Goal: Find specific page/section: Find specific page/section

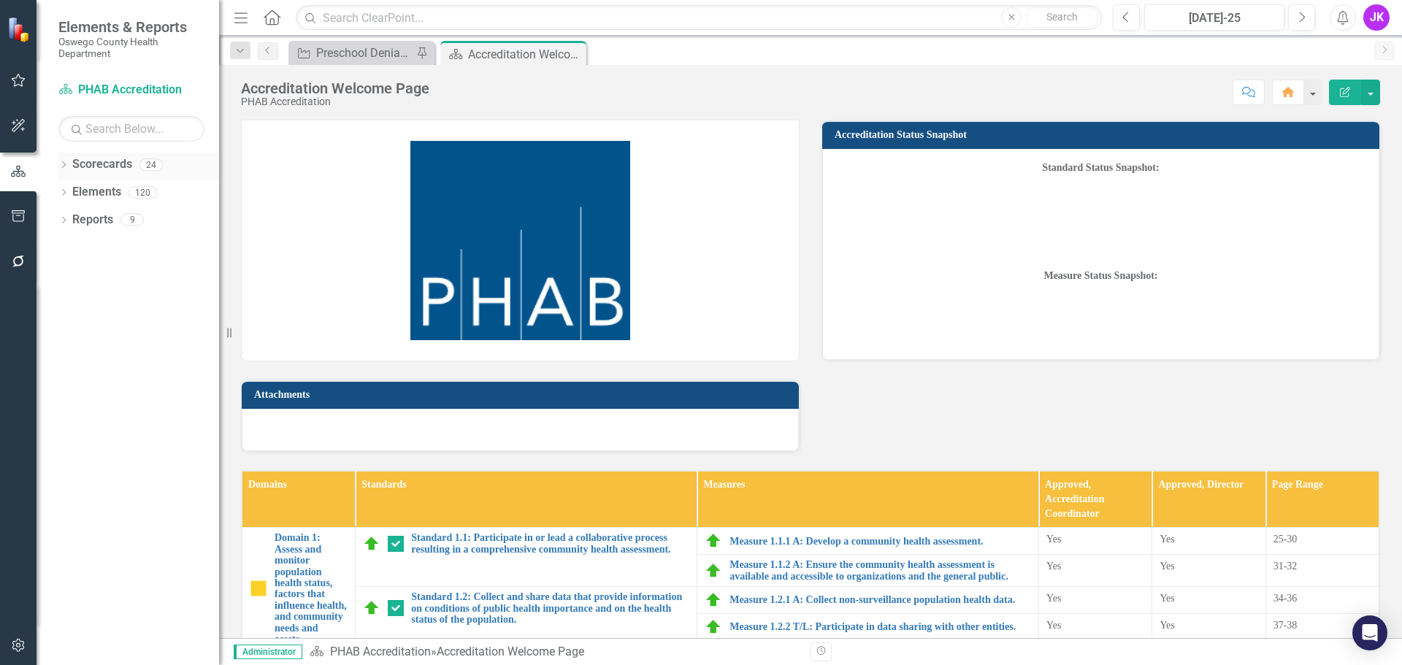
click at [110, 158] on link "Scorecards" at bounding box center [102, 164] width 60 height 17
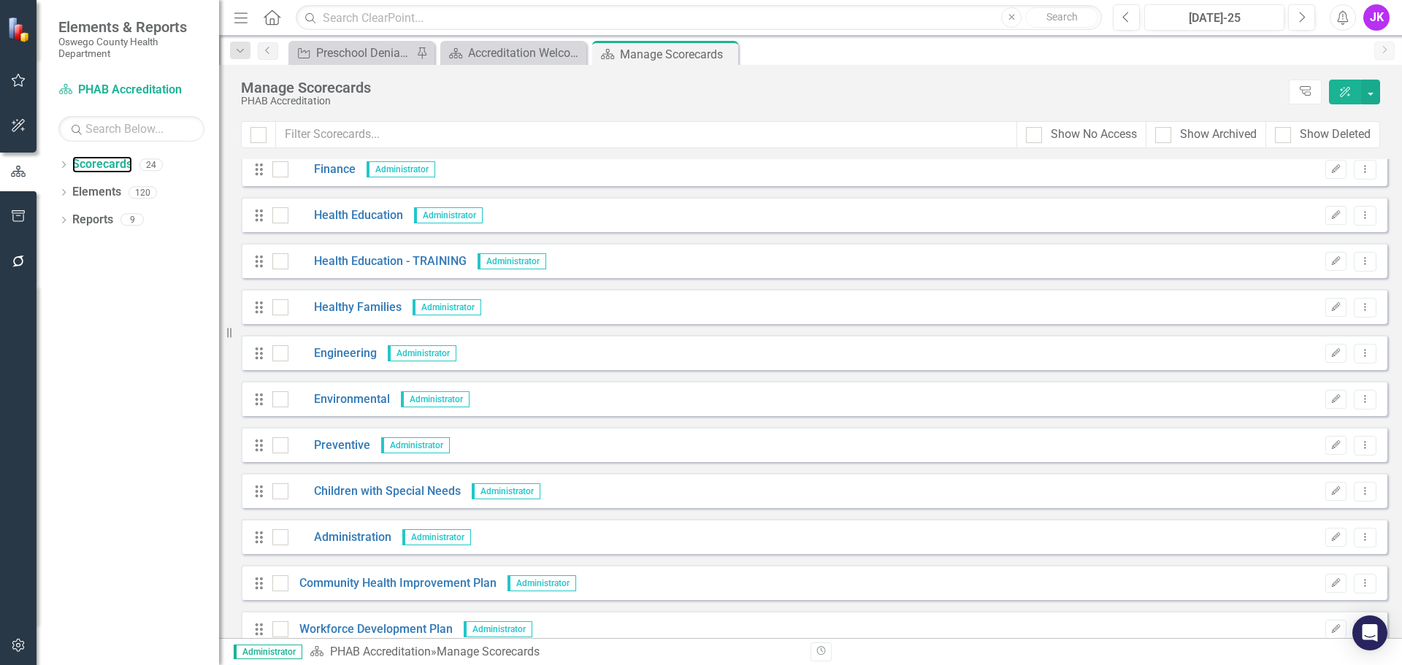
scroll to position [219, 0]
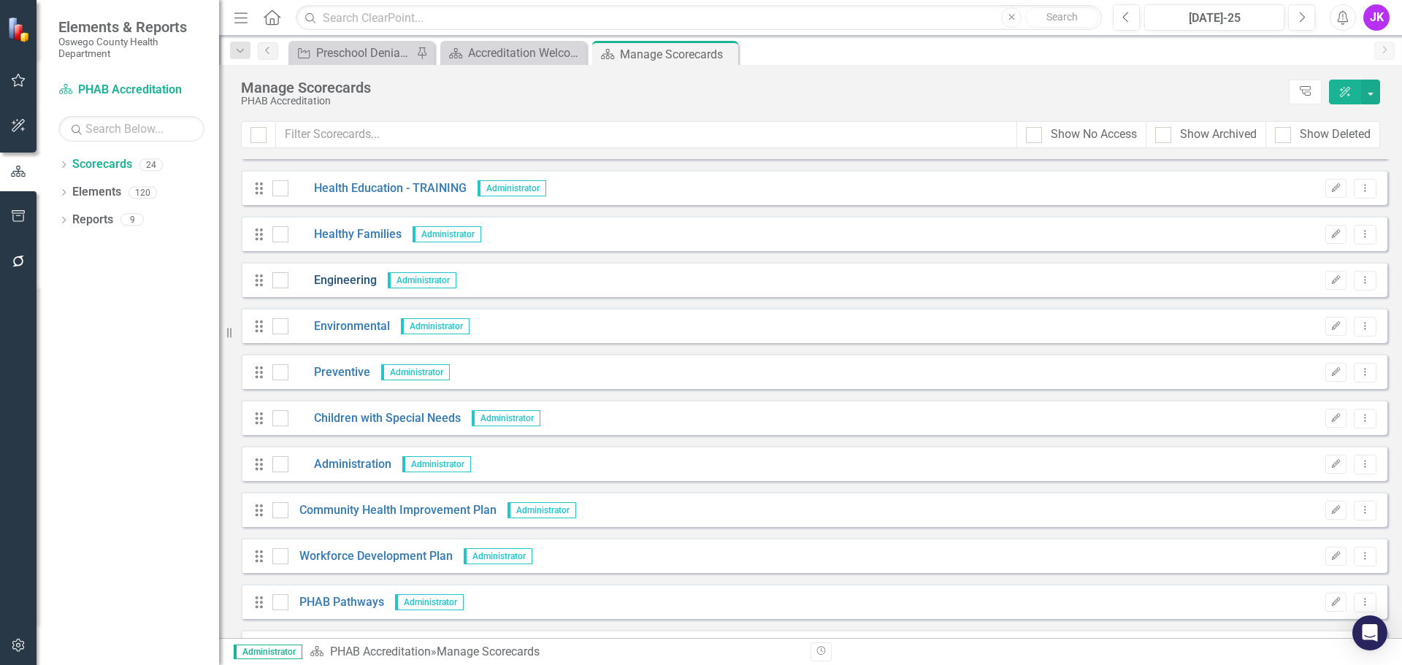
click at [334, 280] on link "Engineering" at bounding box center [332, 280] width 88 height 17
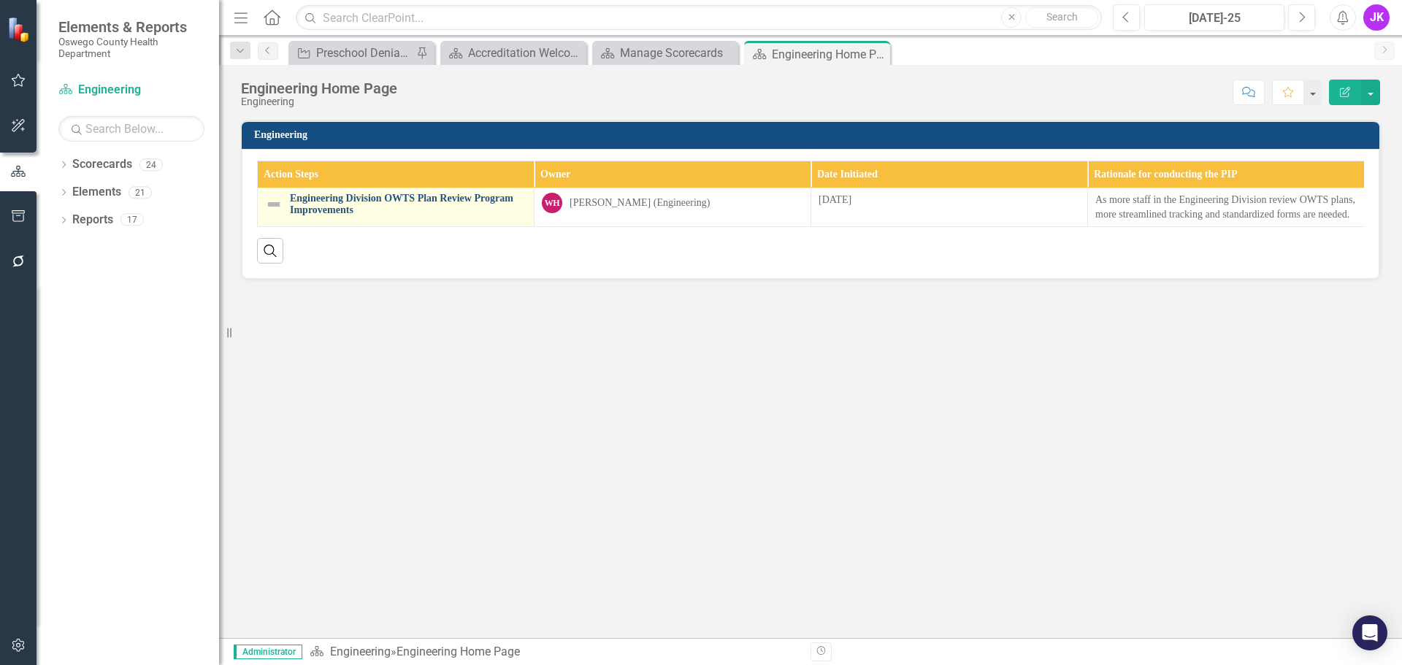
click at [332, 194] on link "Engineering Division OWTS Plan Review Program Improvements" at bounding box center [408, 204] width 237 height 23
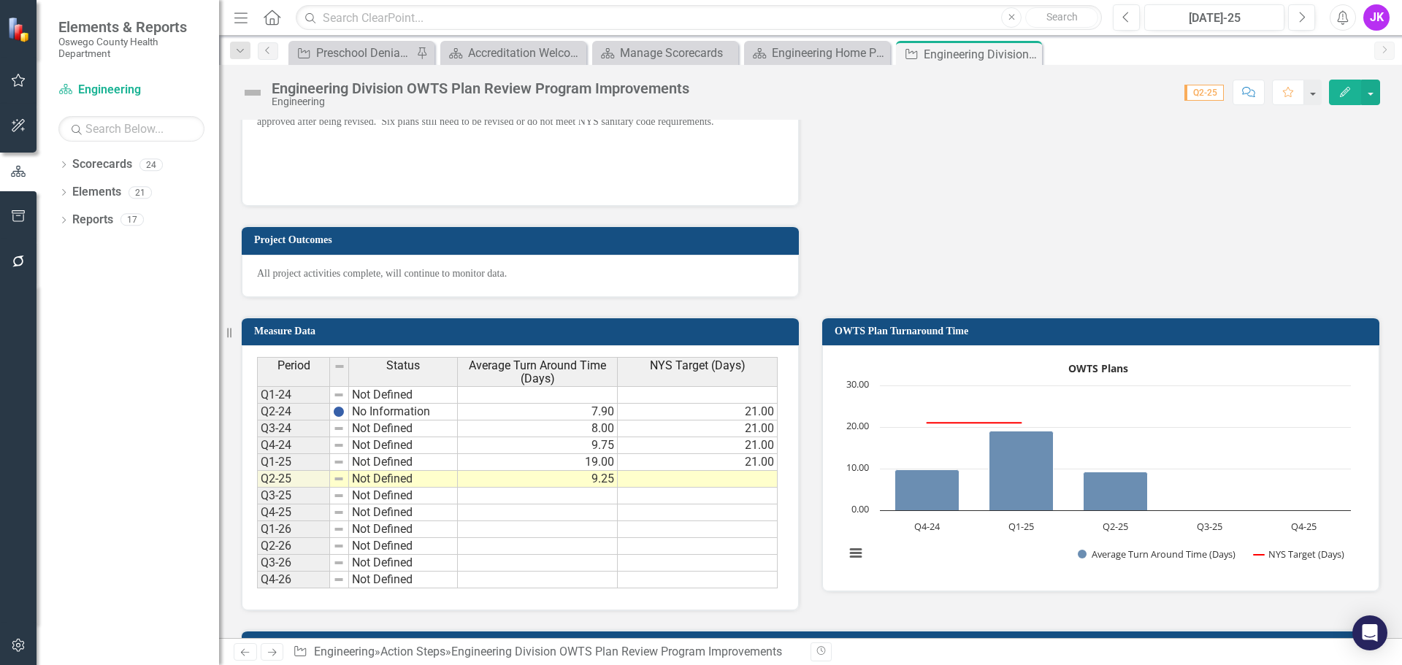
scroll to position [949, 0]
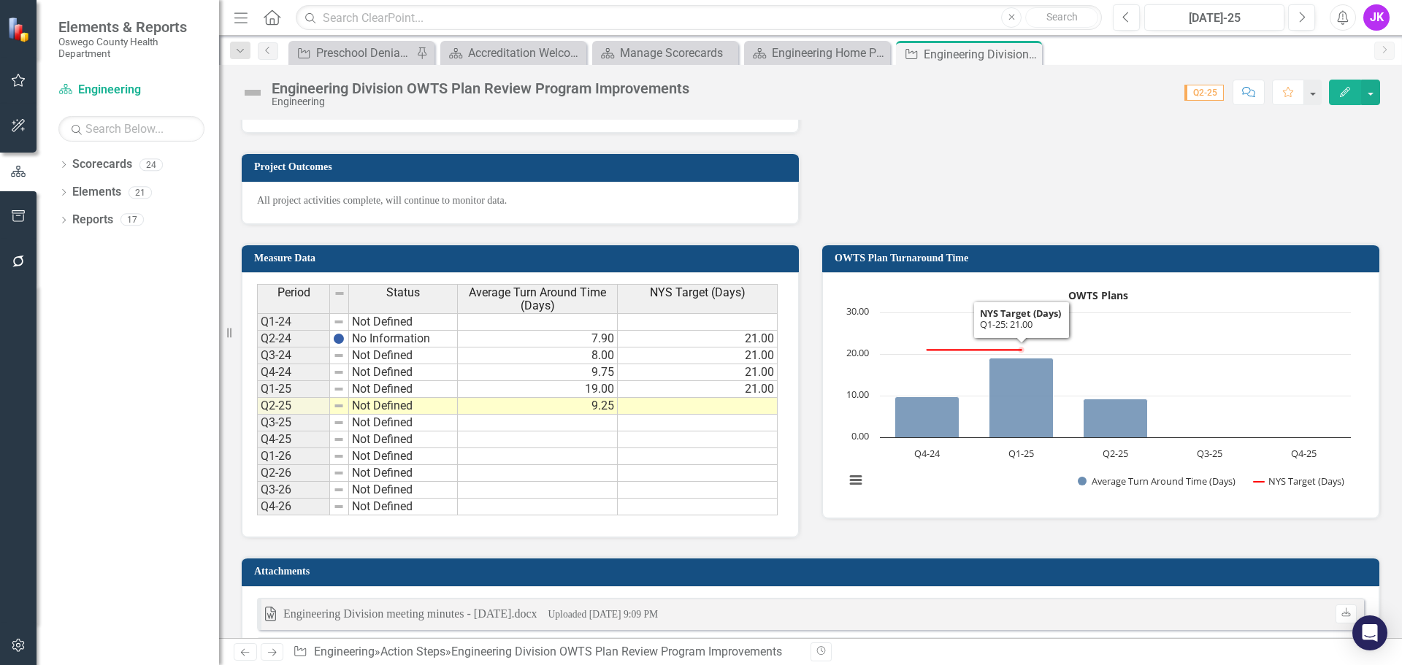
click at [1235, 255] on h3 "OWTS Plan Turnaround Time" at bounding box center [1103, 258] width 537 height 11
drag, startPoint x: 1234, startPoint y: 255, endPoint x: 937, endPoint y: 266, distance: 297.4
click at [937, 266] on td "OWTS Plan Turnaround Time" at bounding box center [1103, 260] width 537 height 22
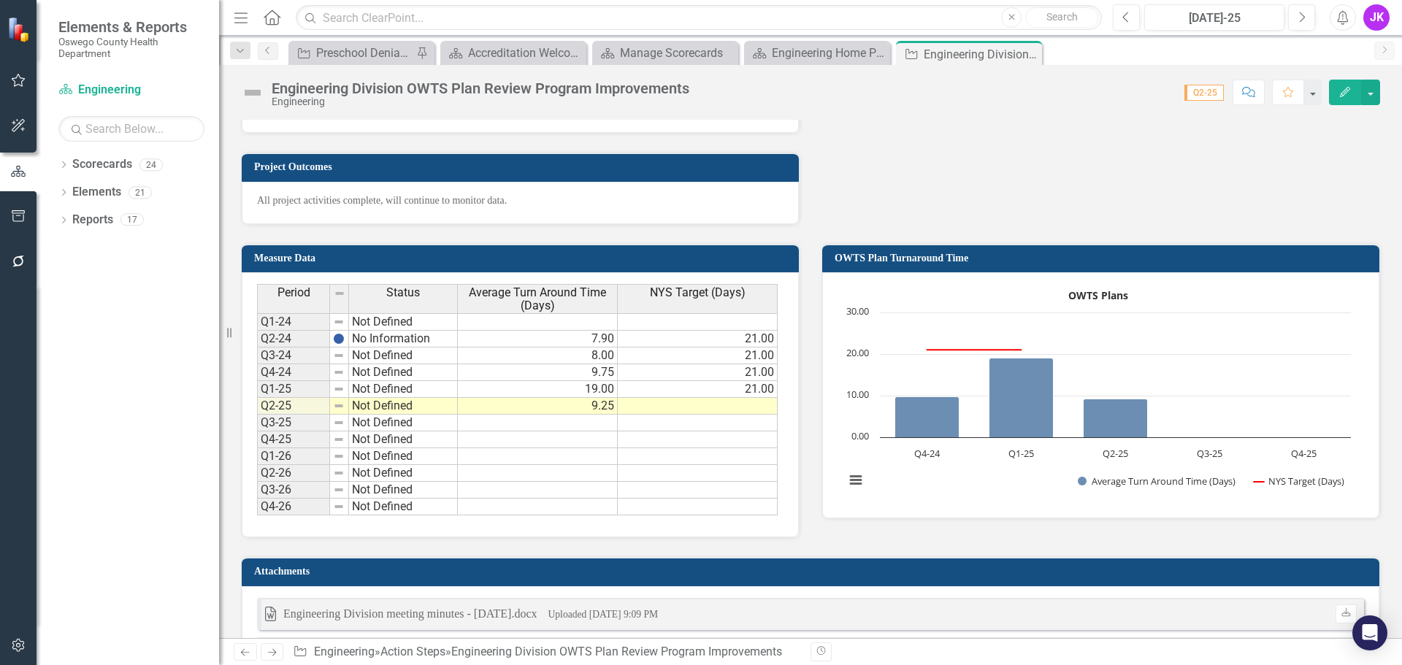
click at [930, 306] on rect "Interactive chart" at bounding box center [1097, 393] width 521 height 219
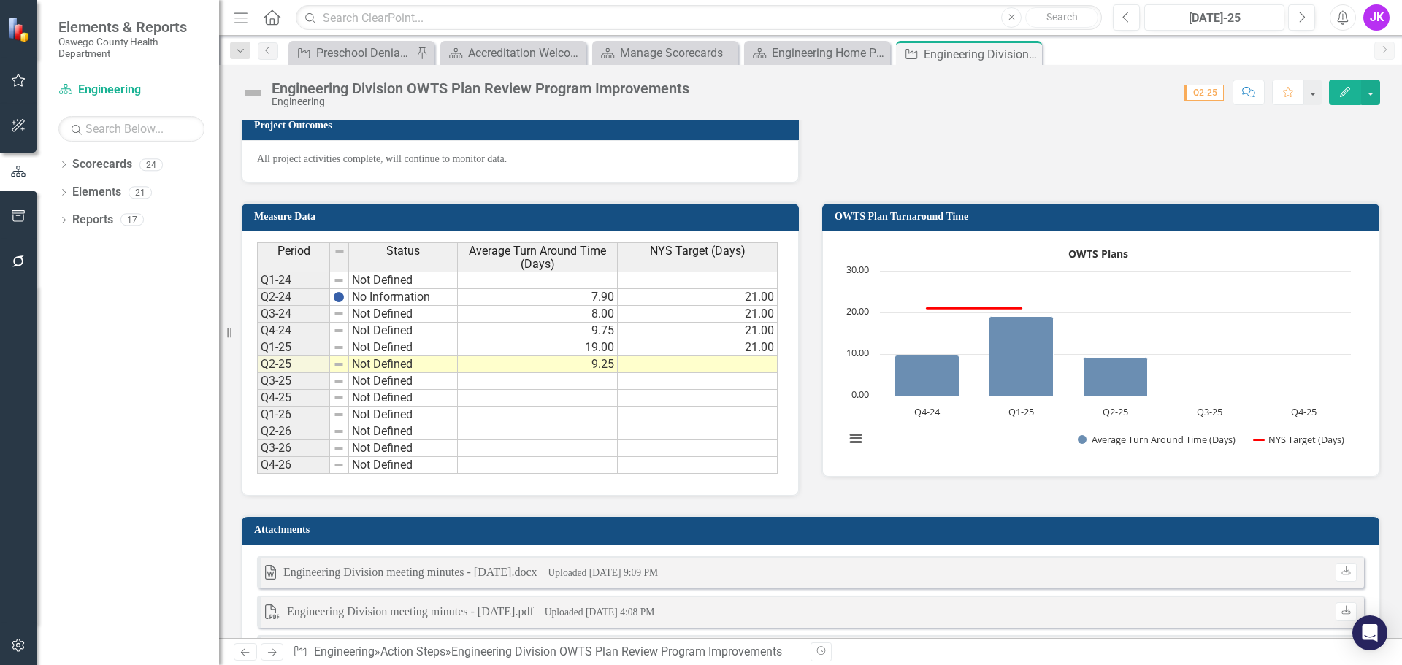
scroll to position [918, 0]
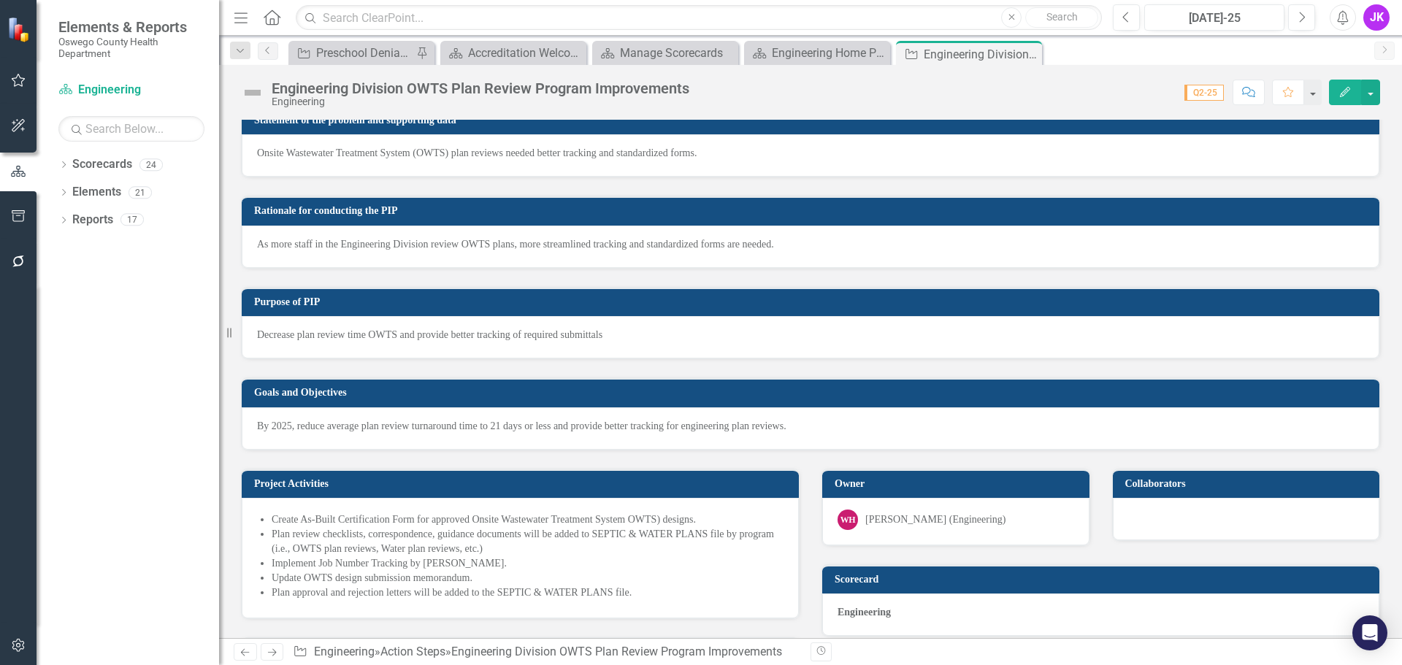
scroll to position [0, 0]
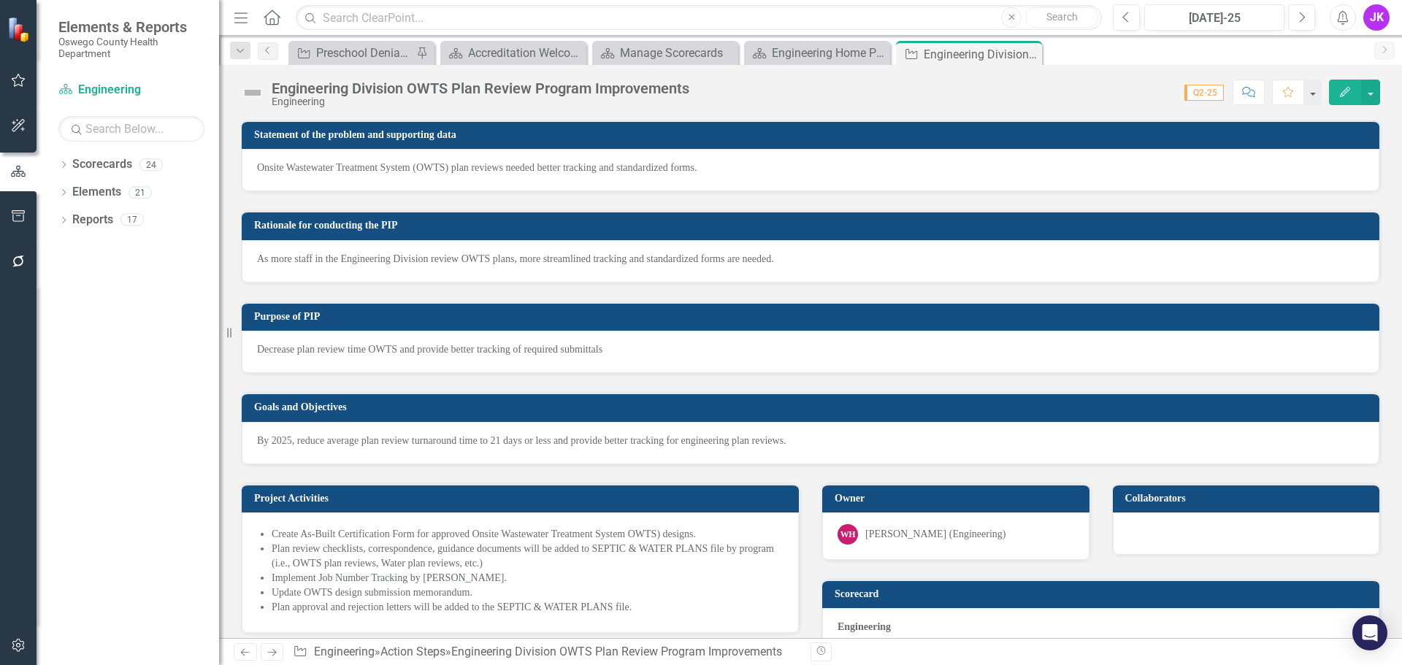
click at [1347, 85] on button "Edit" at bounding box center [1345, 93] width 32 height 26
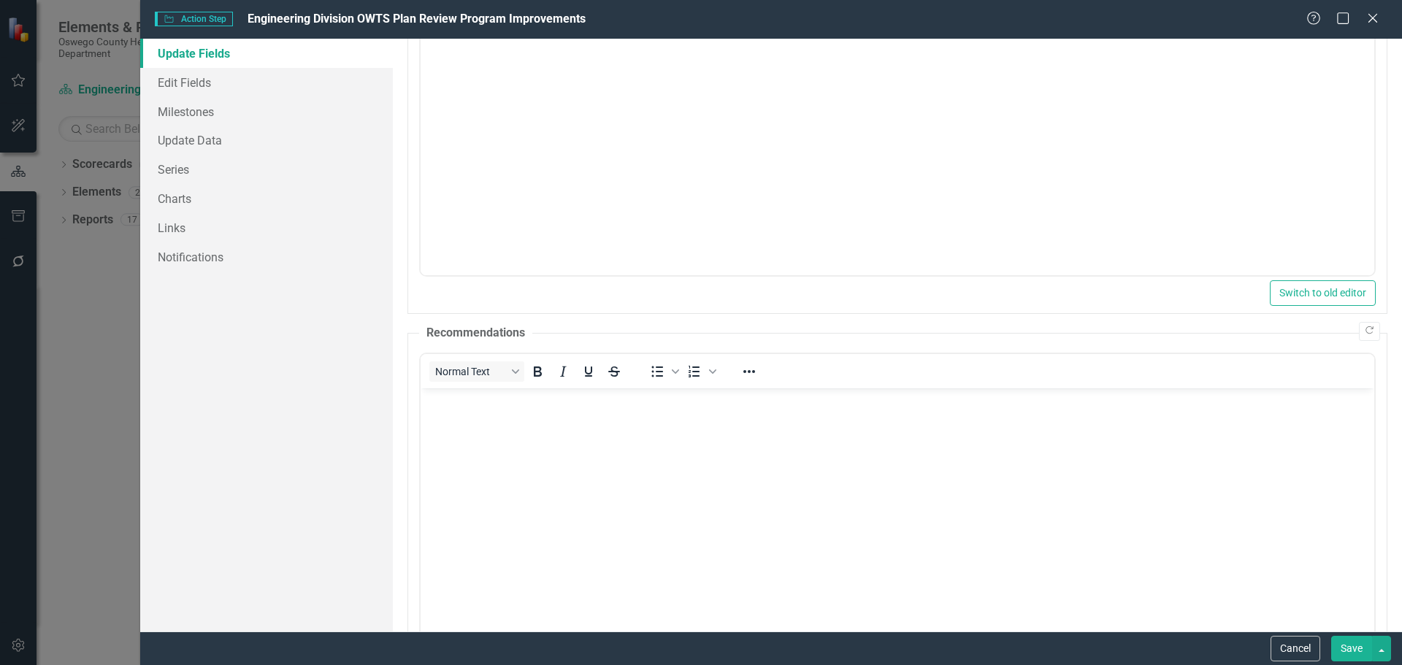
scroll to position [369, 0]
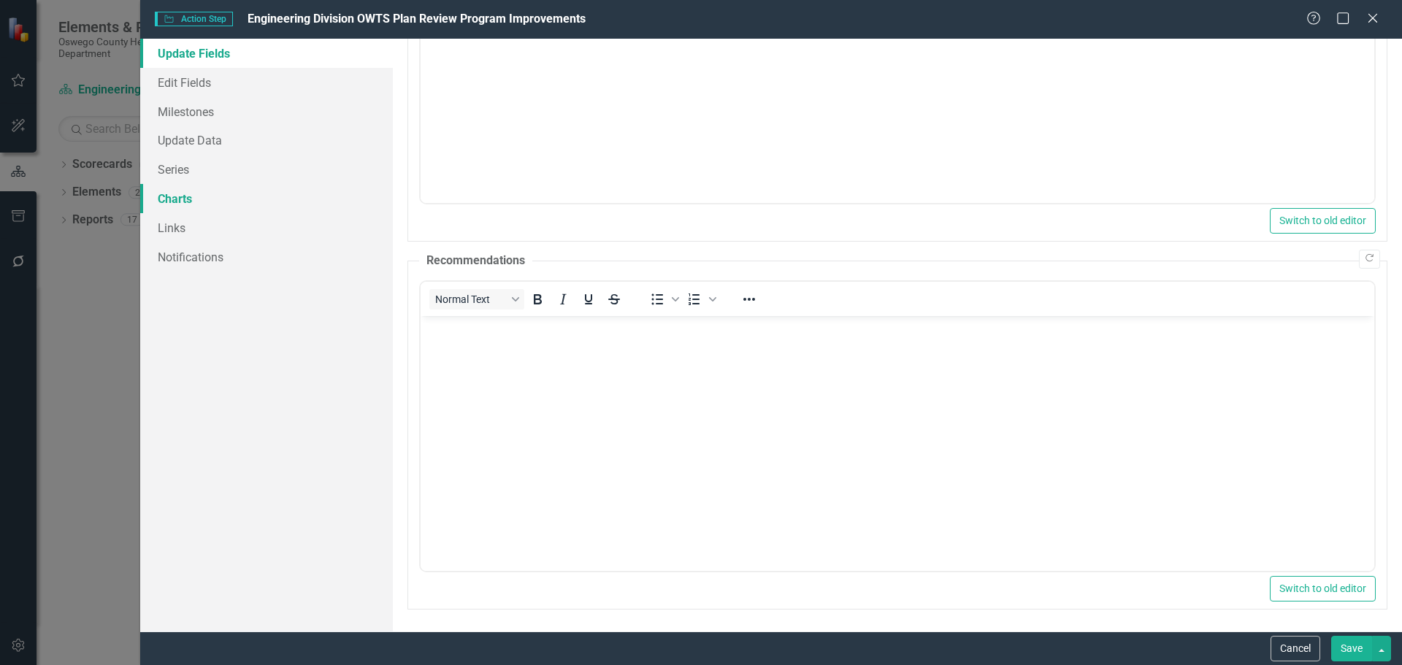
click at [164, 197] on link "Charts" at bounding box center [266, 198] width 253 height 29
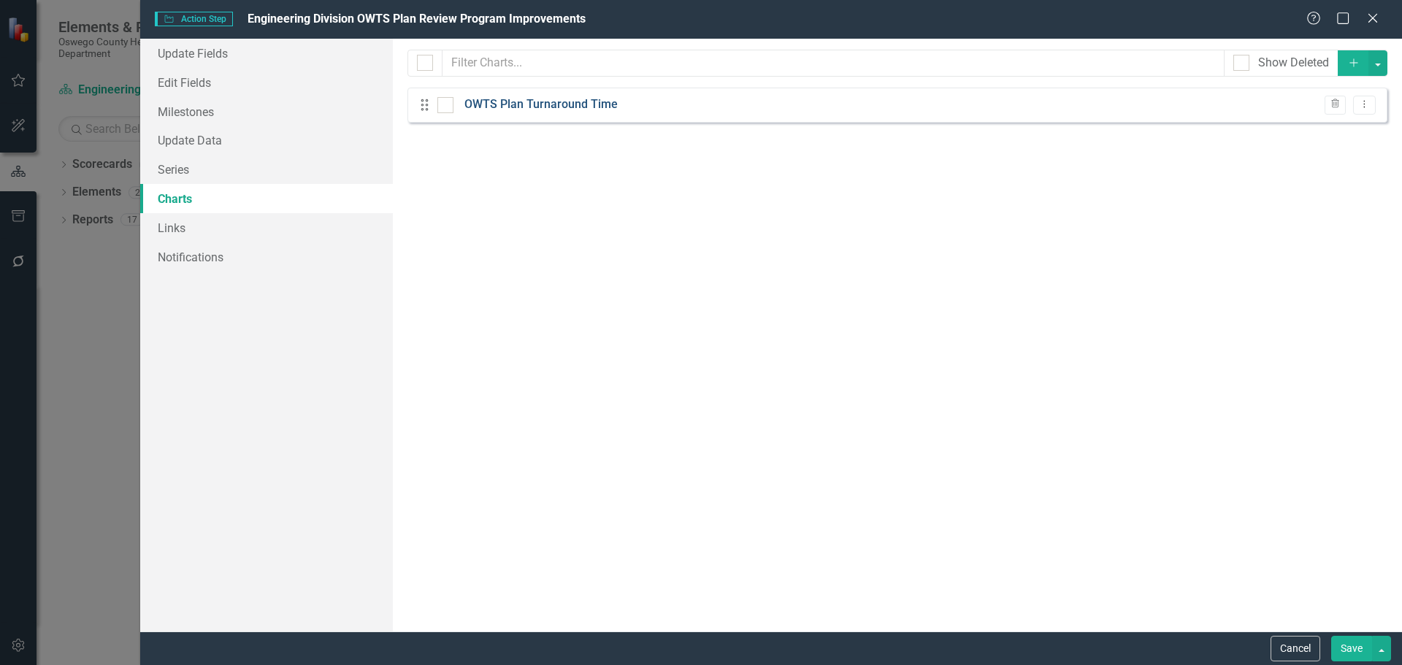
click at [536, 101] on link "OWTS Plan Turnaround Time" at bounding box center [540, 104] width 153 height 17
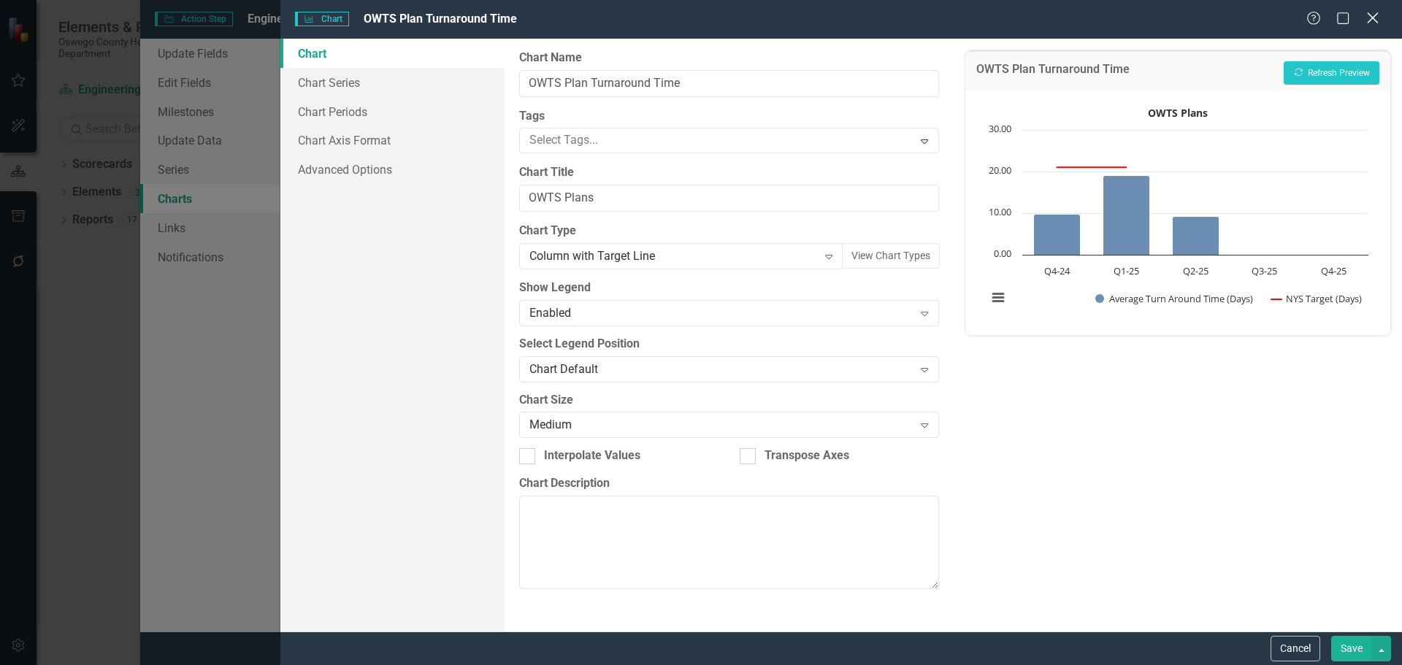
click at [1376, 10] on div "Close" at bounding box center [1372, 19] width 18 height 20
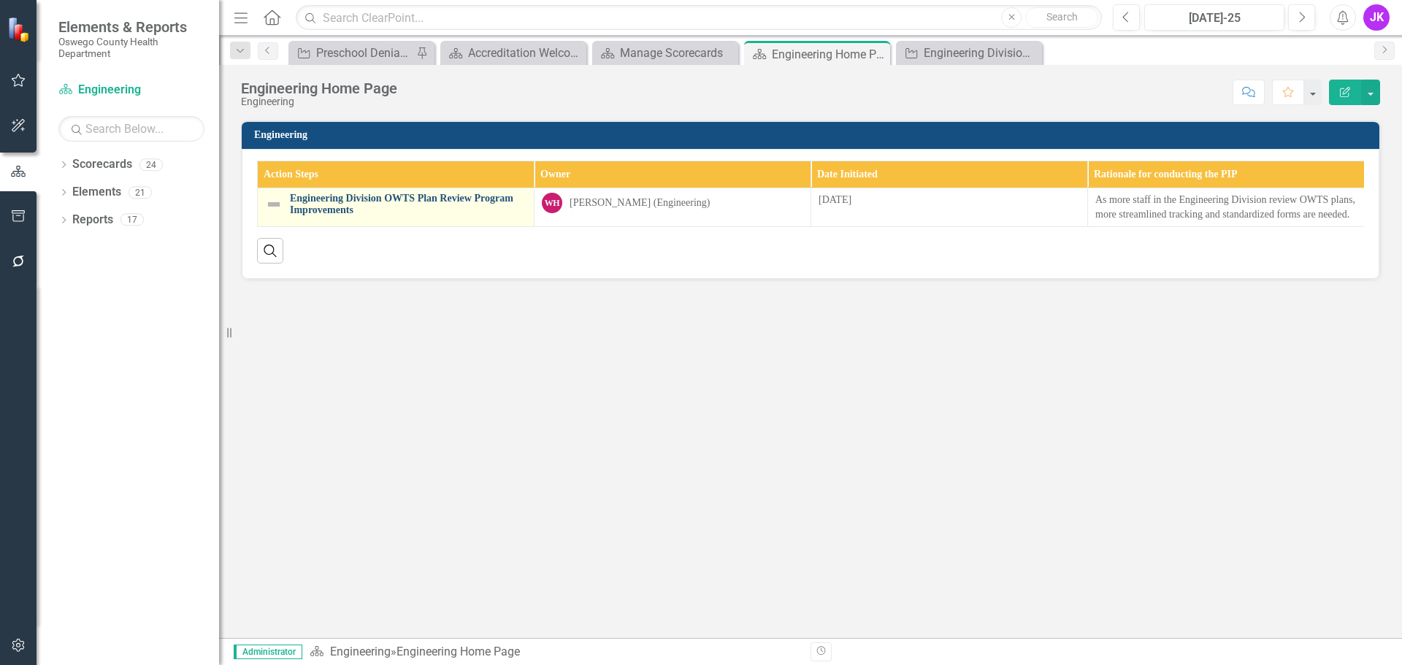
click at [405, 199] on link "Engineering Division OWTS Plan Review Program Improvements" at bounding box center [408, 204] width 237 height 23
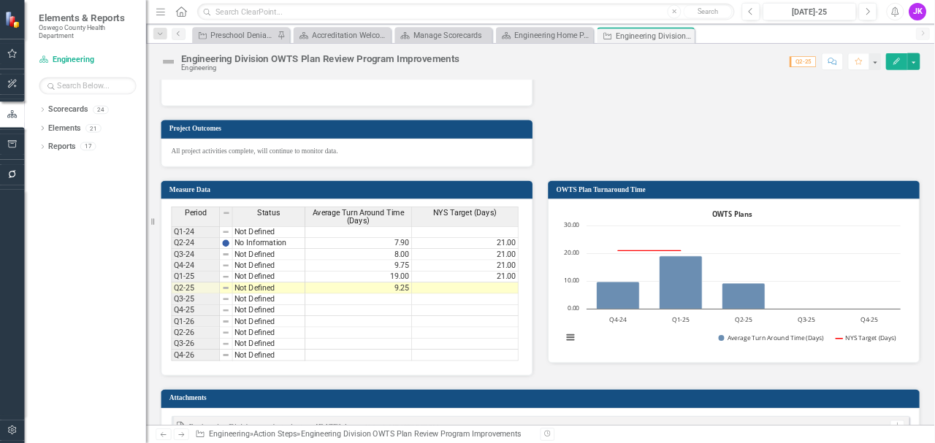
scroll to position [949, 0]
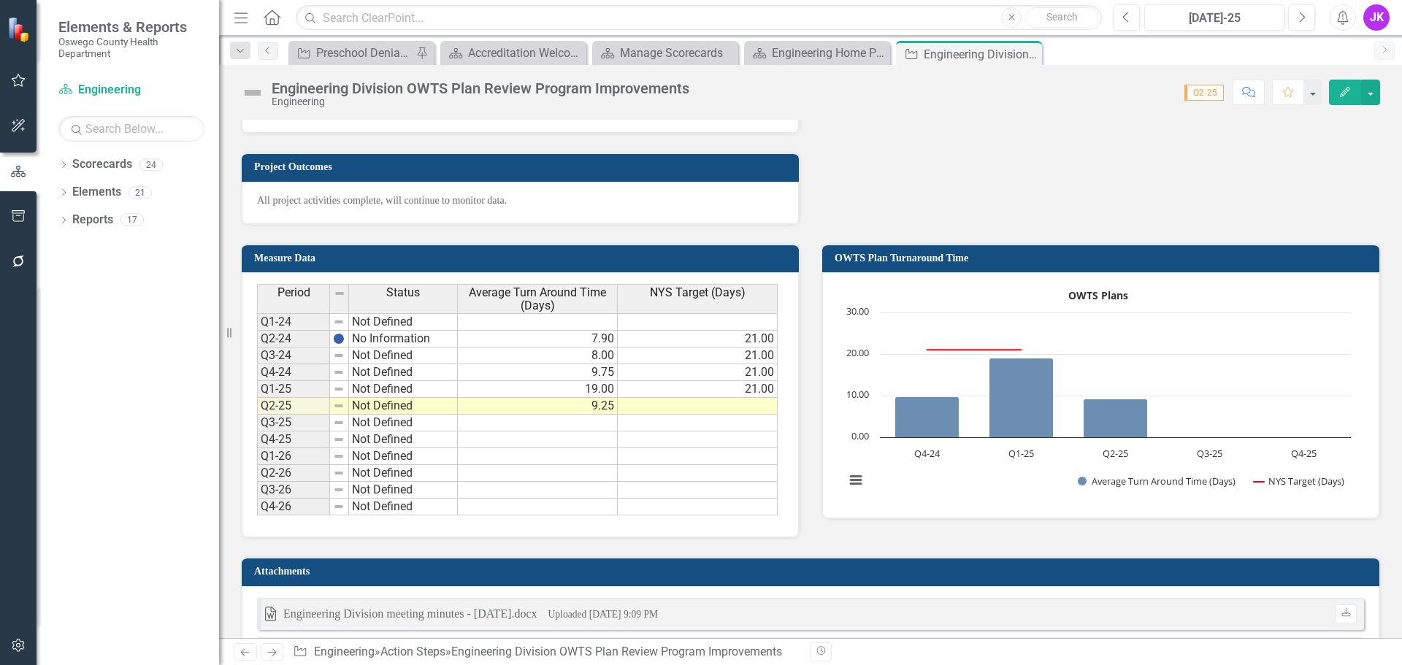
click at [1031, 256] on h3 "OWTS Plan Turnaround Time" at bounding box center [1103, 258] width 537 height 11
click at [1031, 255] on h3 "OWTS Plan Turnaround Time" at bounding box center [1103, 258] width 537 height 11
drag, startPoint x: 1031, startPoint y: 255, endPoint x: 1028, endPoint y: 226, distance: 28.6
click at [1028, 226] on div "OWTS Plan Turnaround Time Loading... OWTS Plans Combination chart with 2 data s…" at bounding box center [1100, 372] width 580 height 294
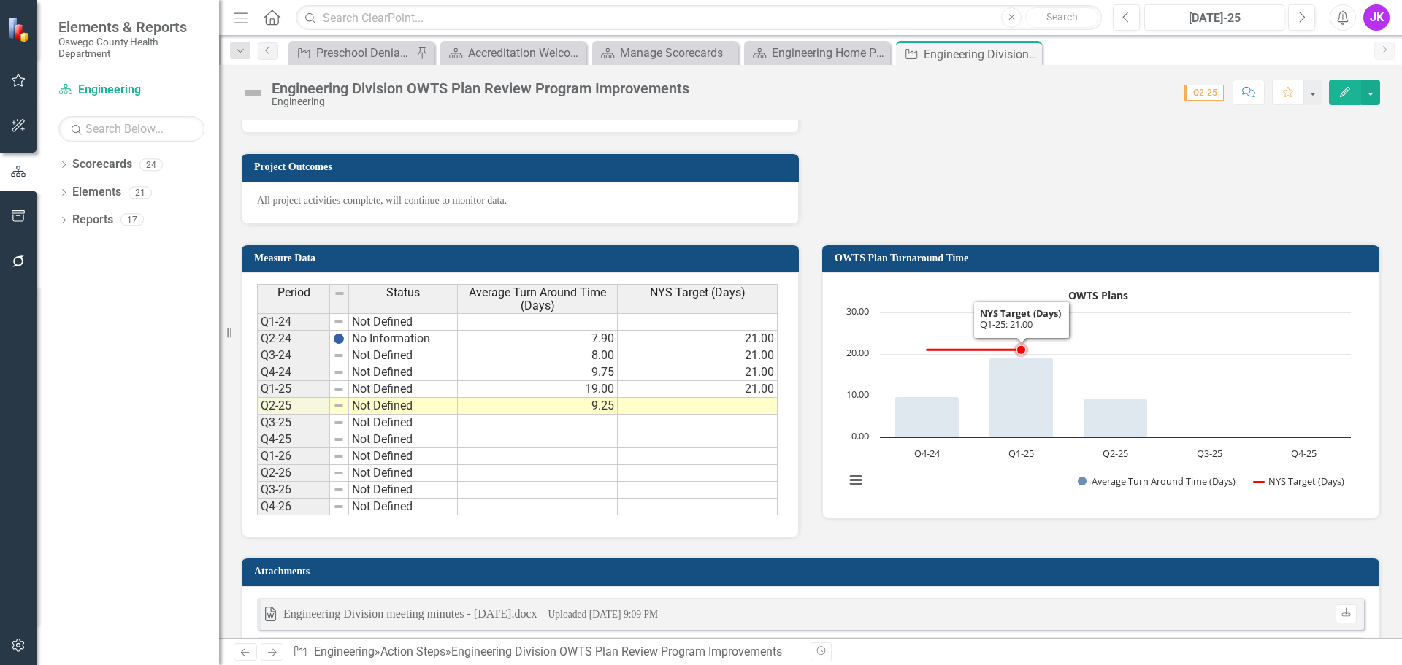
click at [1170, 418] on rect "Interactive chart" at bounding box center [1097, 393] width 521 height 219
drag, startPoint x: 1169, startPoint y: 418, endPoint x: 1092, endPoint y: 525, distance: 131.9
click at [1092, 525] on div "Measure Data Last Calculated Period Status Average Turn Around Time (Days) NYS …" at bounding box center [810, 518] width 1161 height 586
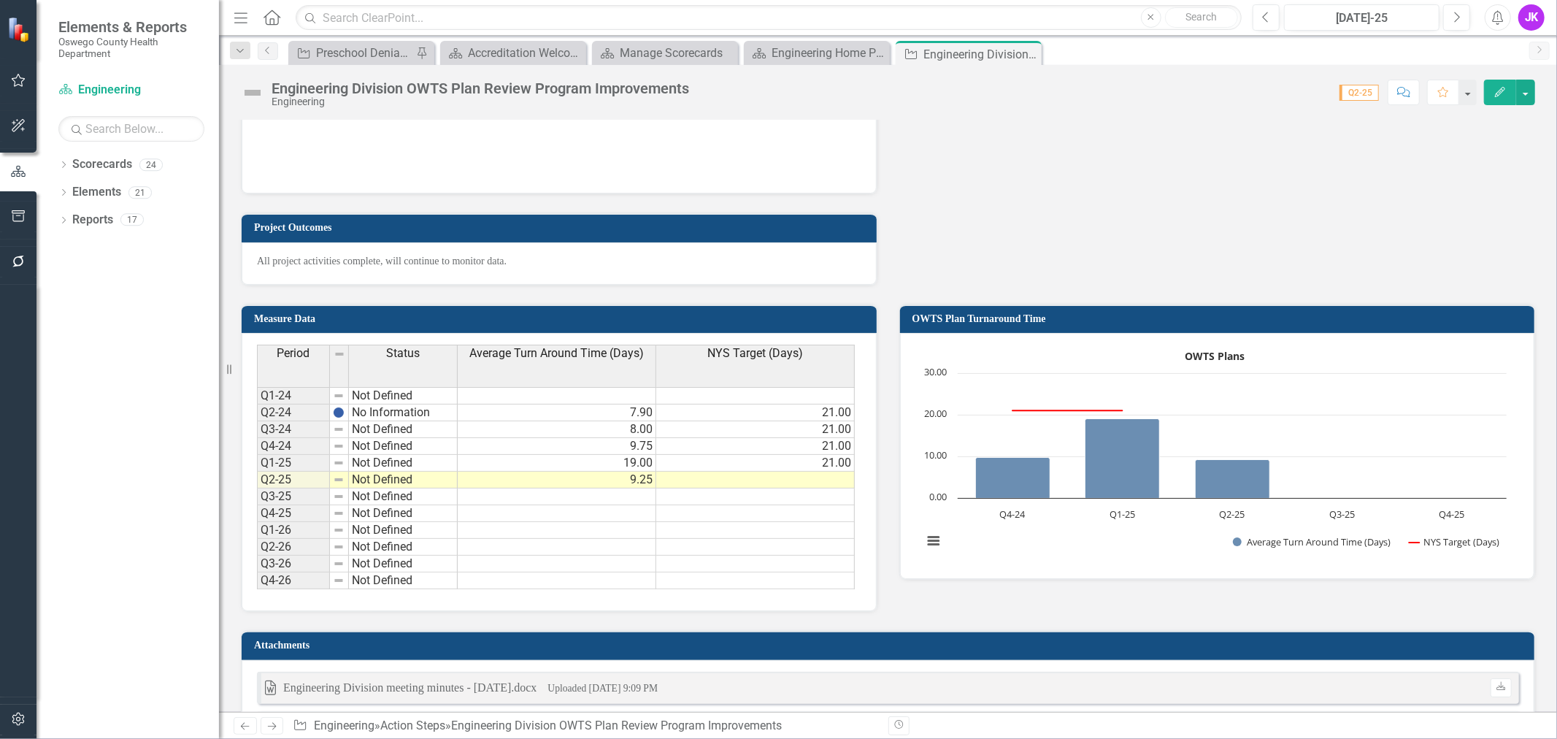
scroll to position [940, 0]
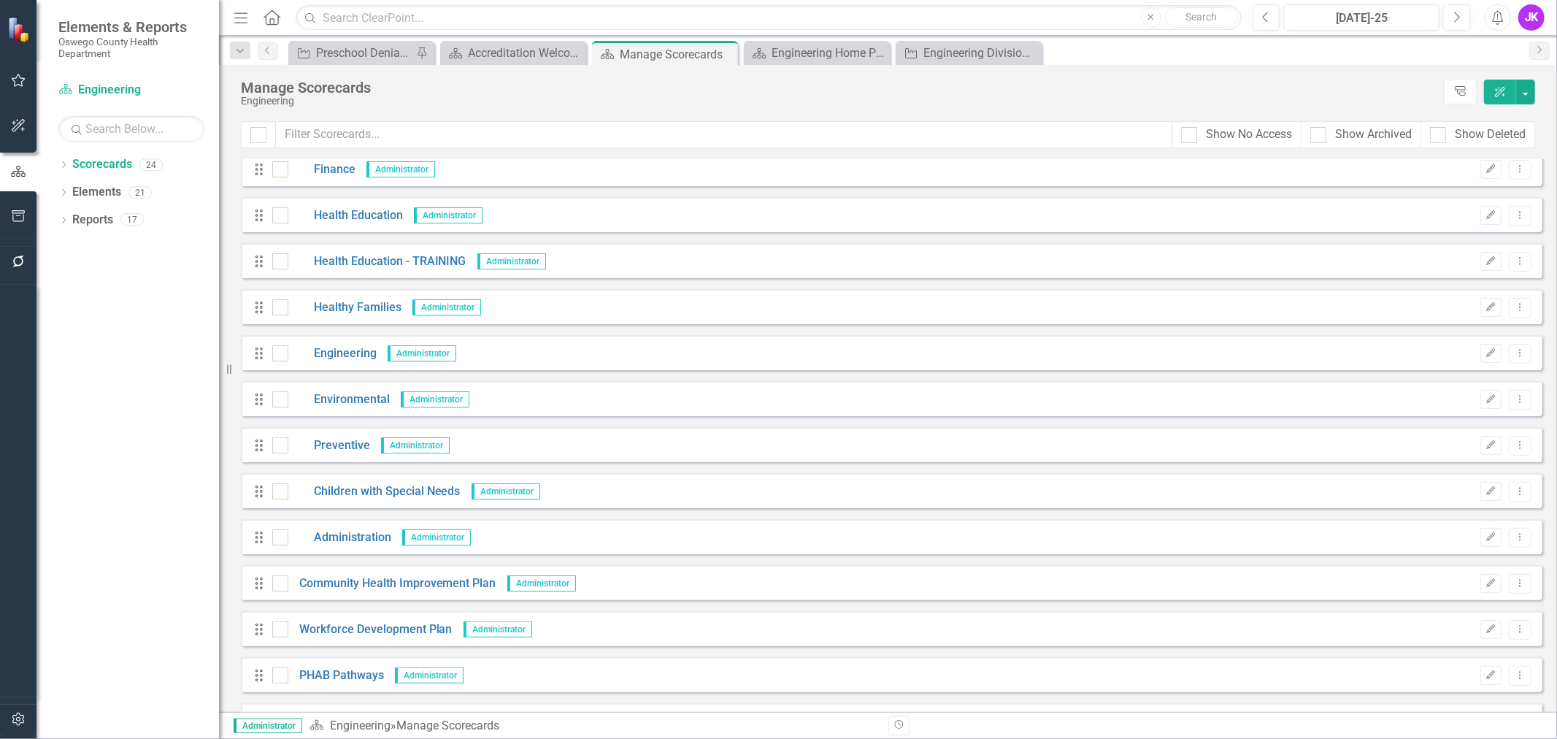
scroll to position [64, 0]
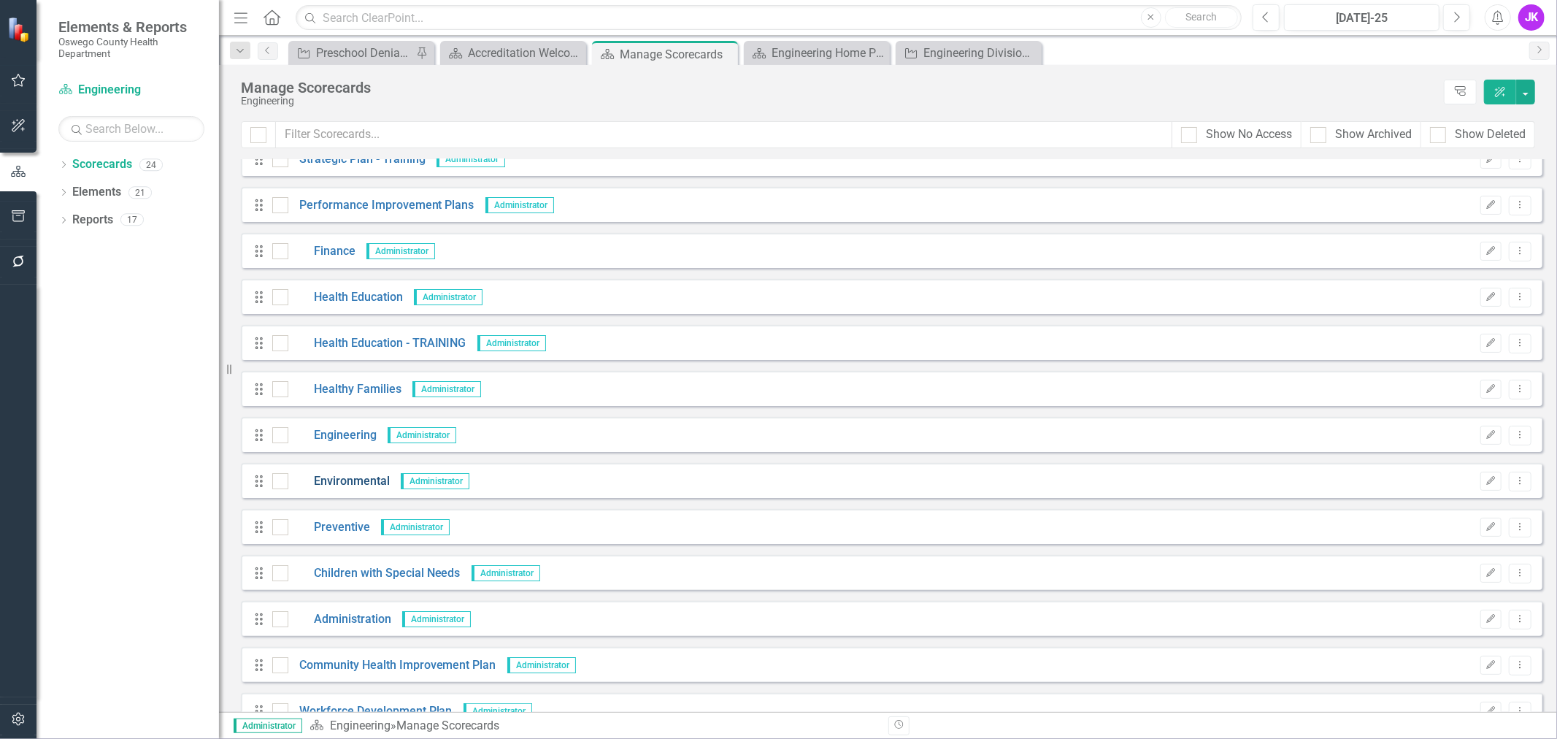
click at [367, 480] on link "Environmental" at bounding box center [338, 481] width 101 height 17
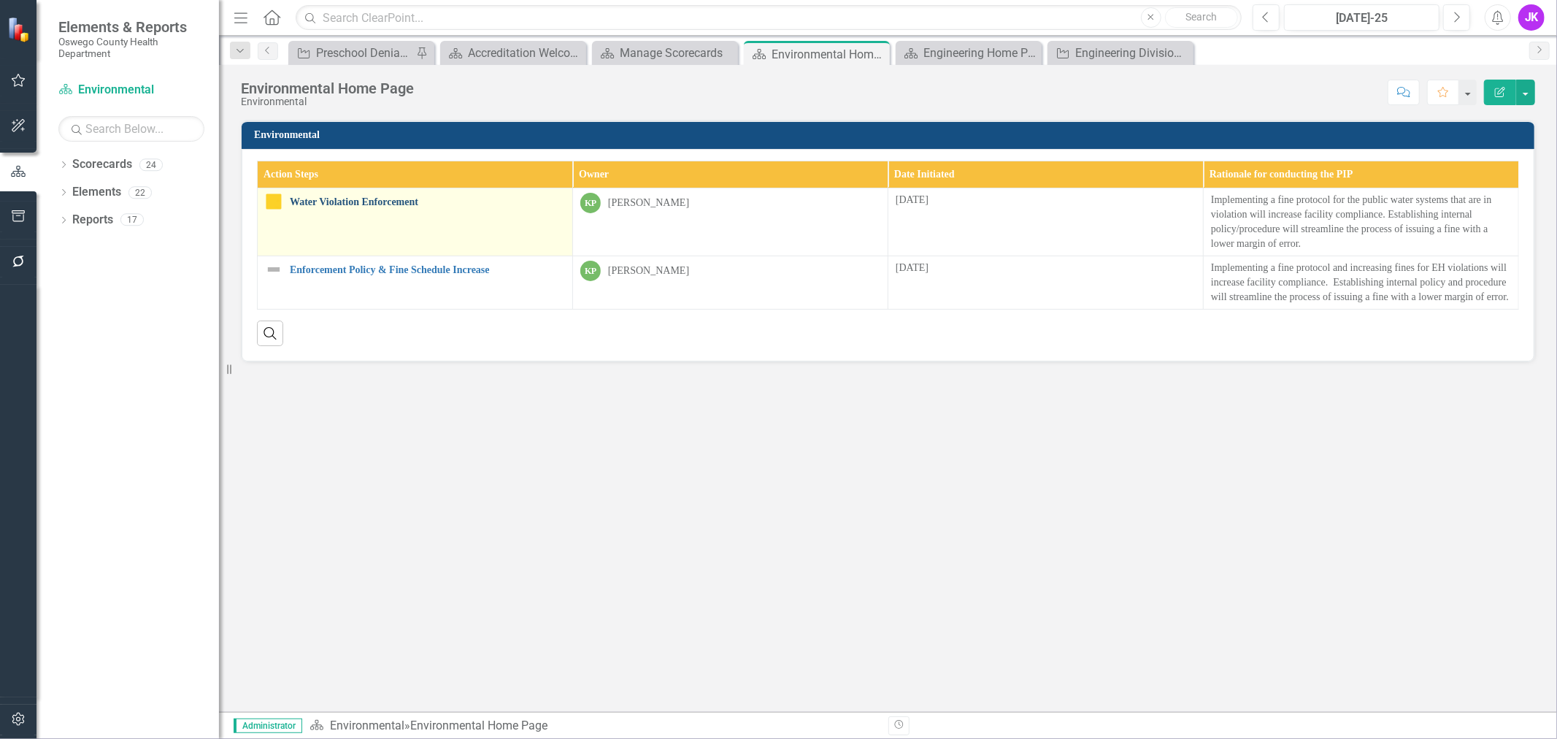
click at [380, 200] on link "Water Violation Enforcement" at bounding box center [427, 201] width 275 height 11
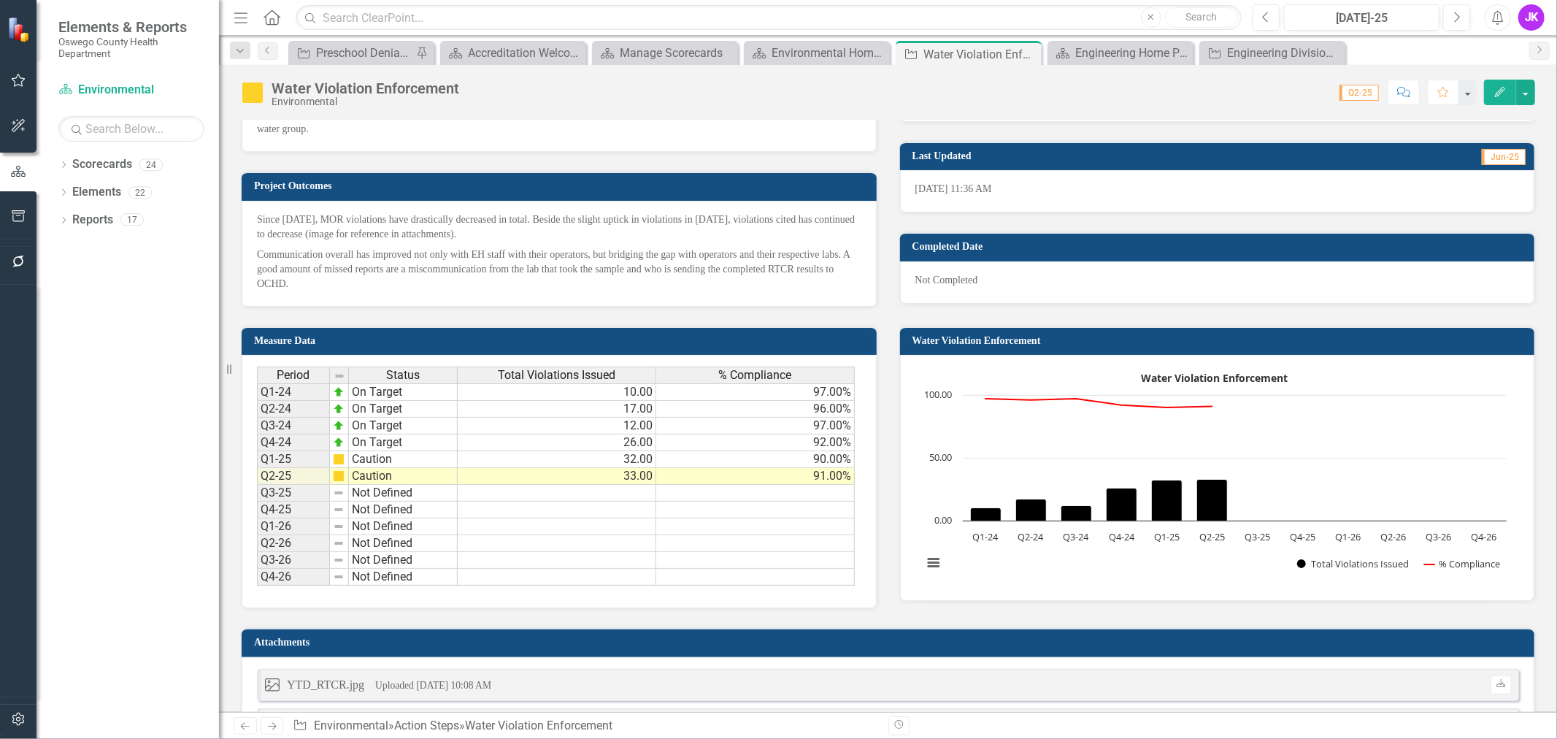
scroll to position [730, 0]
